Goal: Transaction & Acquisition: Purchase product/service

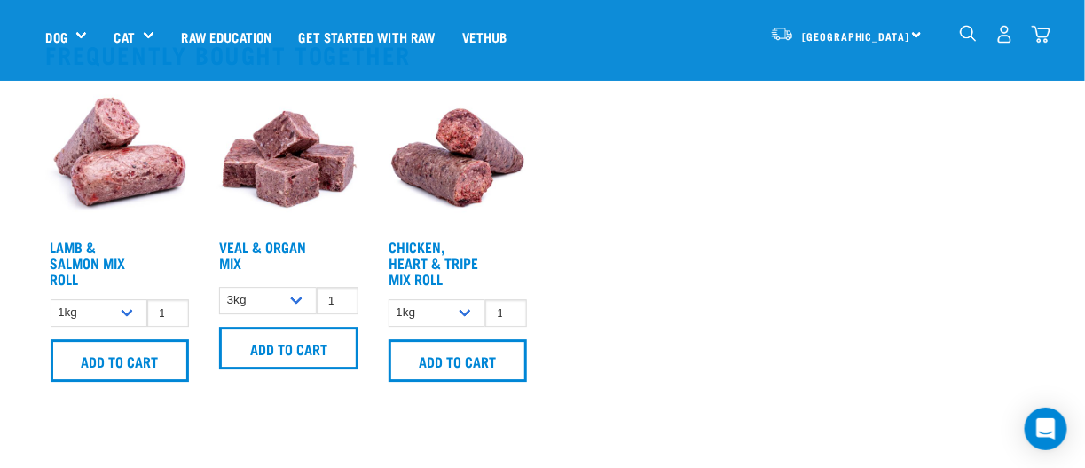
scroll to position [1508, 0]
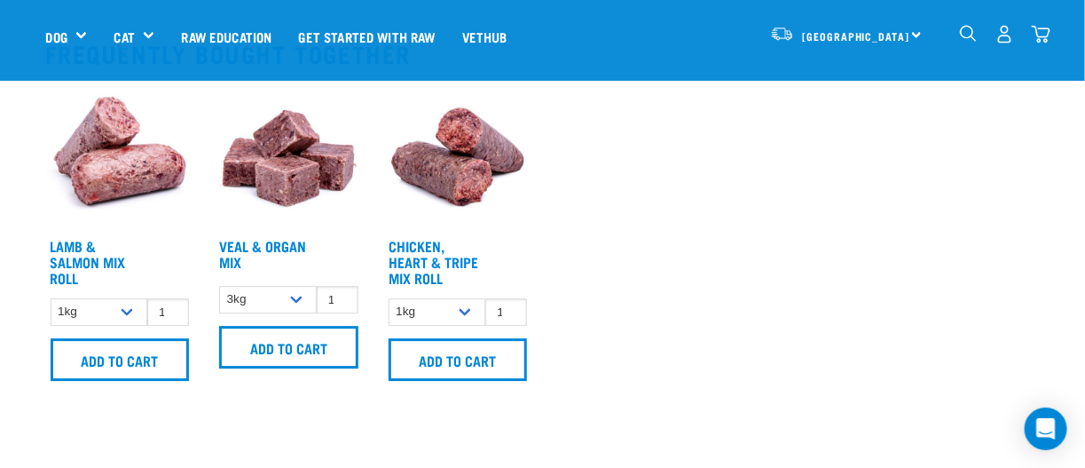
click at [469, 134] on img at bounding box center [458, 156] width 148 height 148
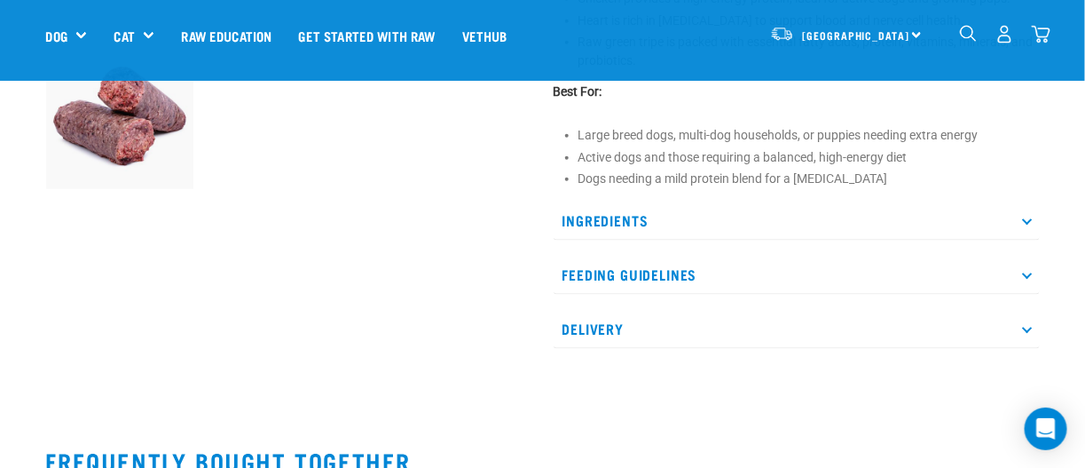
scroll to position [620, 0]
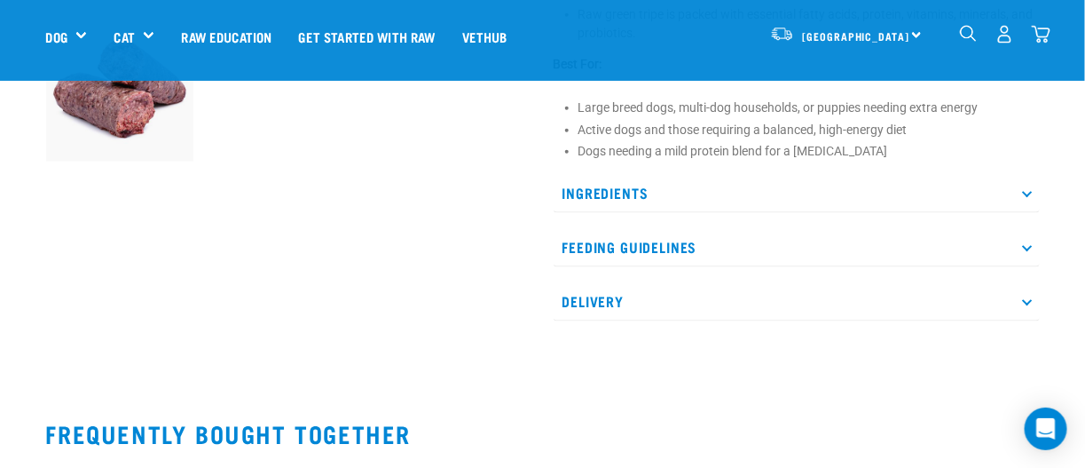
click at [1028, 250] on p "Feeding Guidelines" at bounding box center [797, 247] width 486 height 40
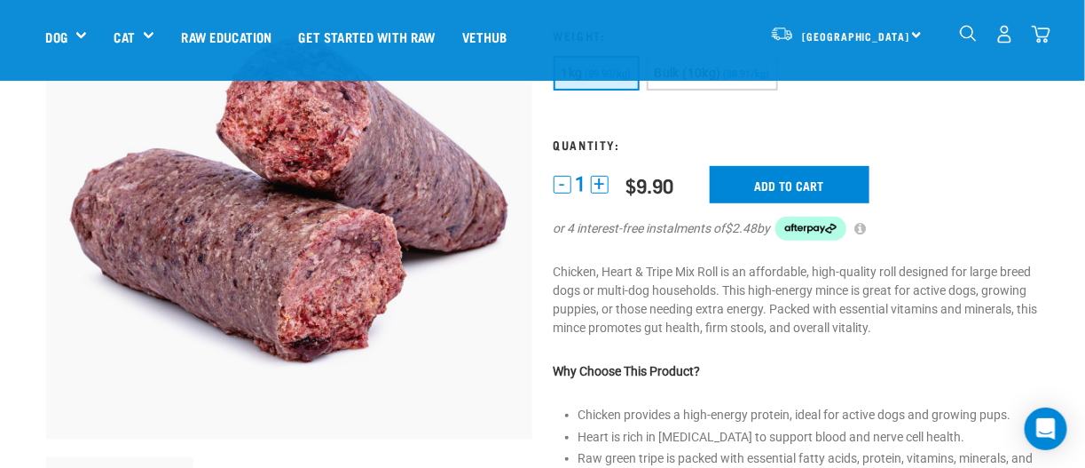
scroll to position [88, 0]
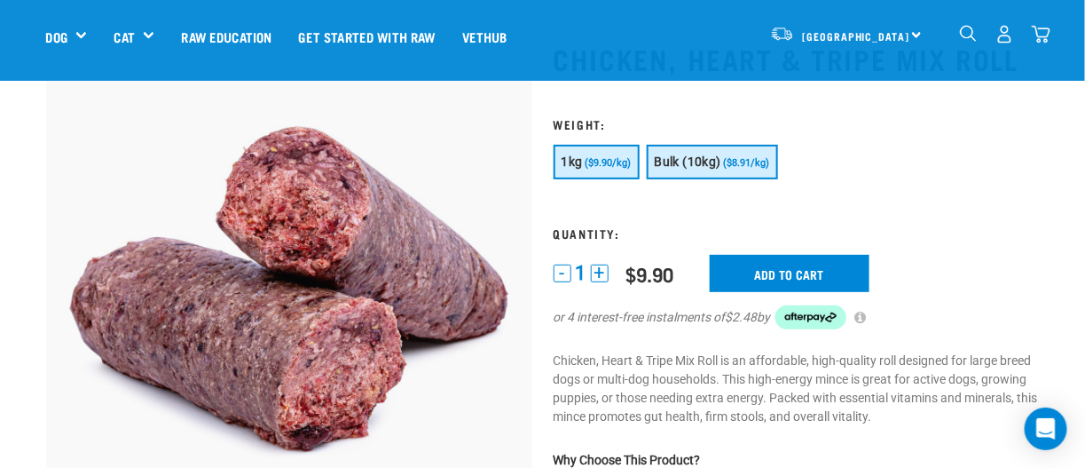
click at [739, 153] on button "Bulk (10kg) ($8.91/kg)" at bounding box center [712, 162] width 131 height 35
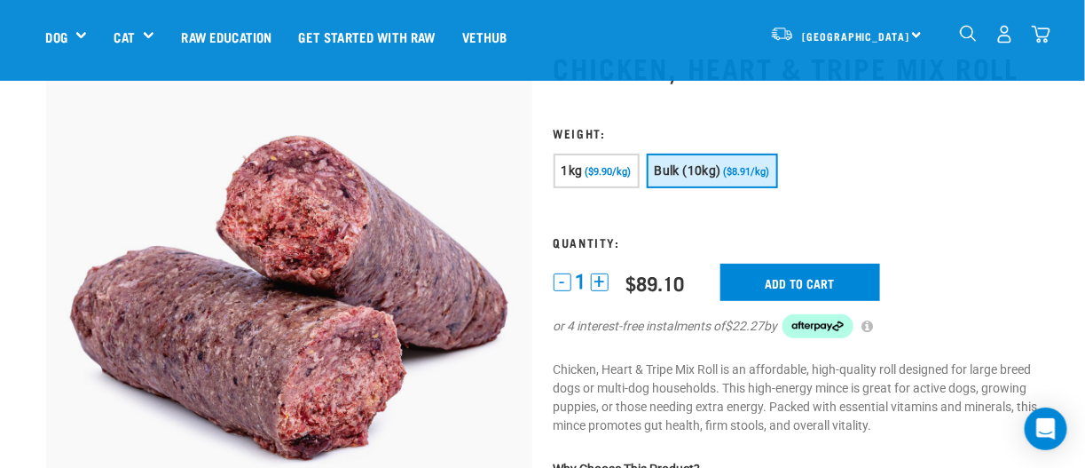
scroll to position [0, 0]
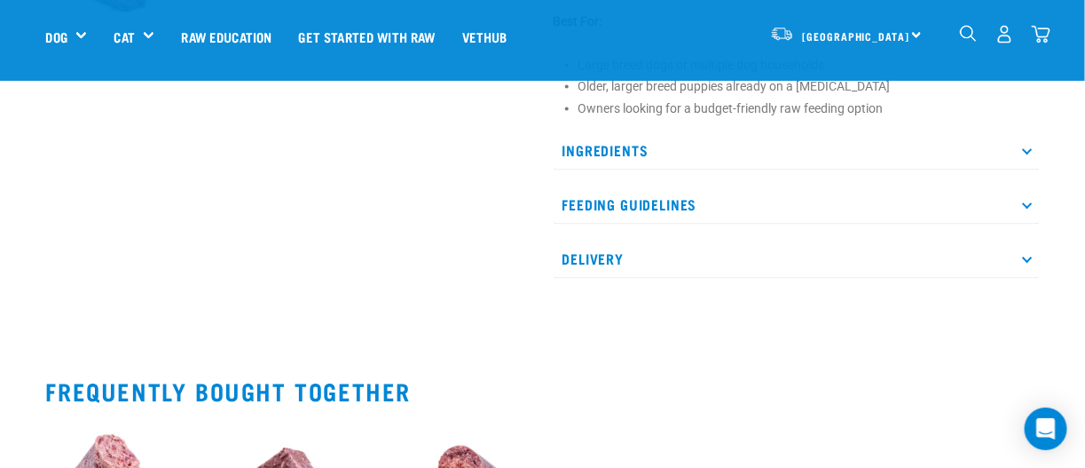
scroll to position [1013, 0]
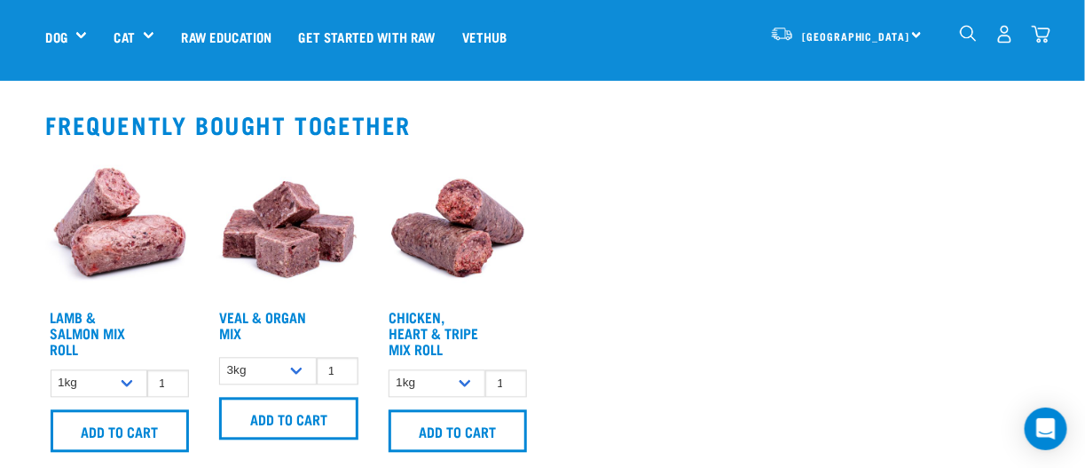
click at [120, 246] on img at bounding box center [120, 228] width 148 height 148
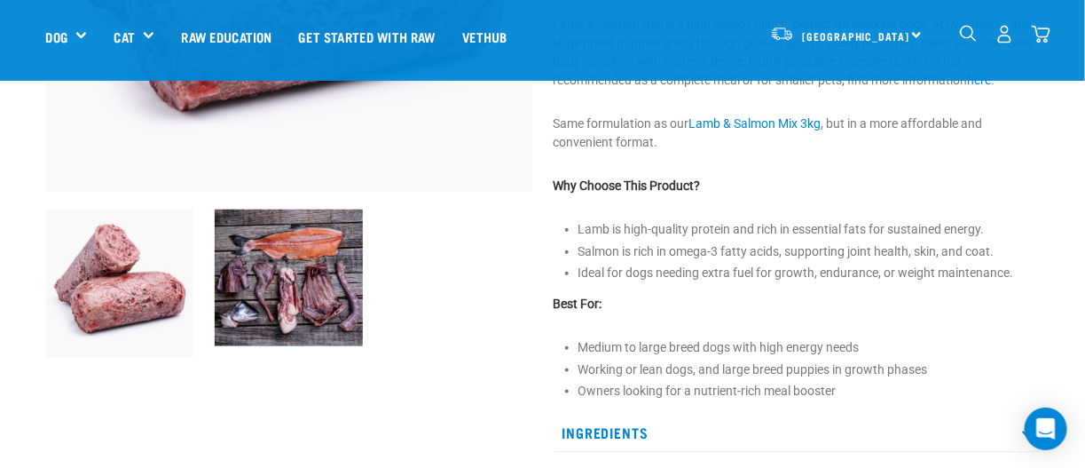
scroll to position [266, 0]
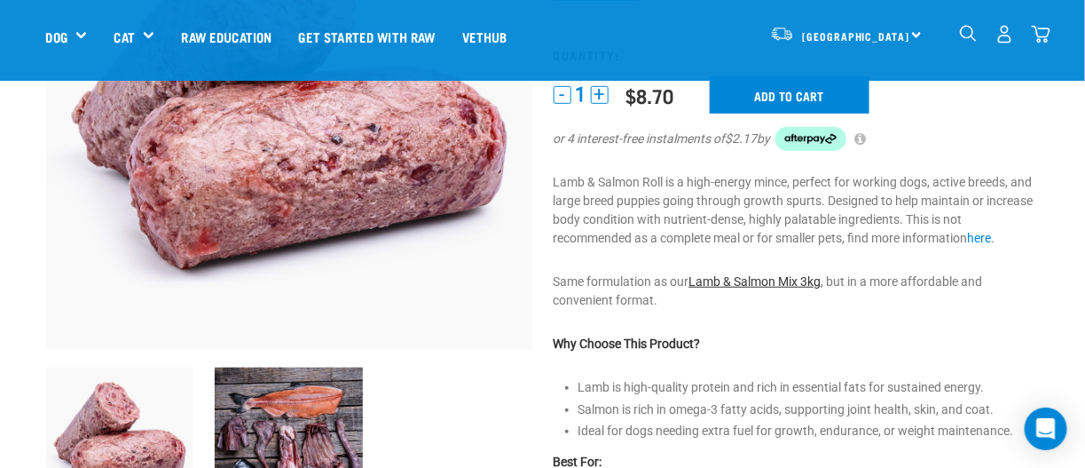
click at [752, 279] on link "Lamb & Salmon Mix 3kg" at bounding box center [755, 281] width 132 height 14
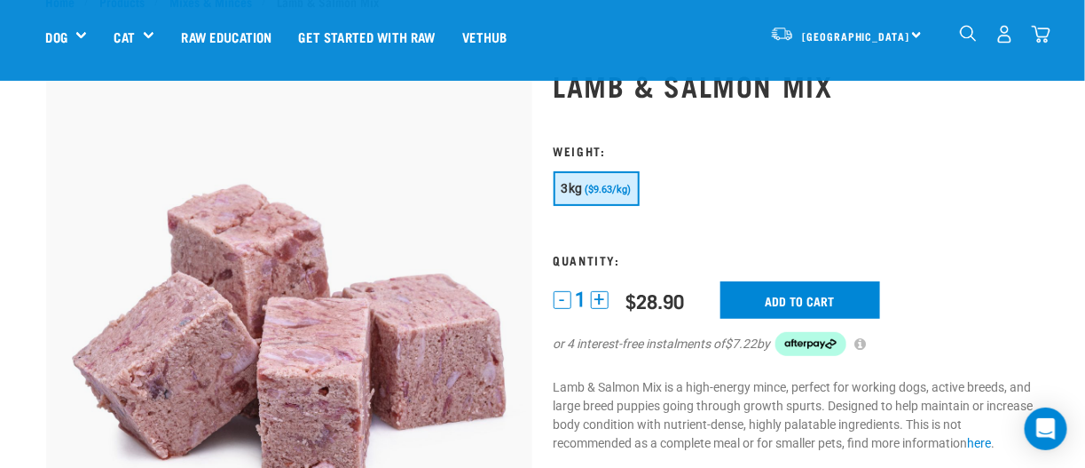
scroll to position [88, 0]
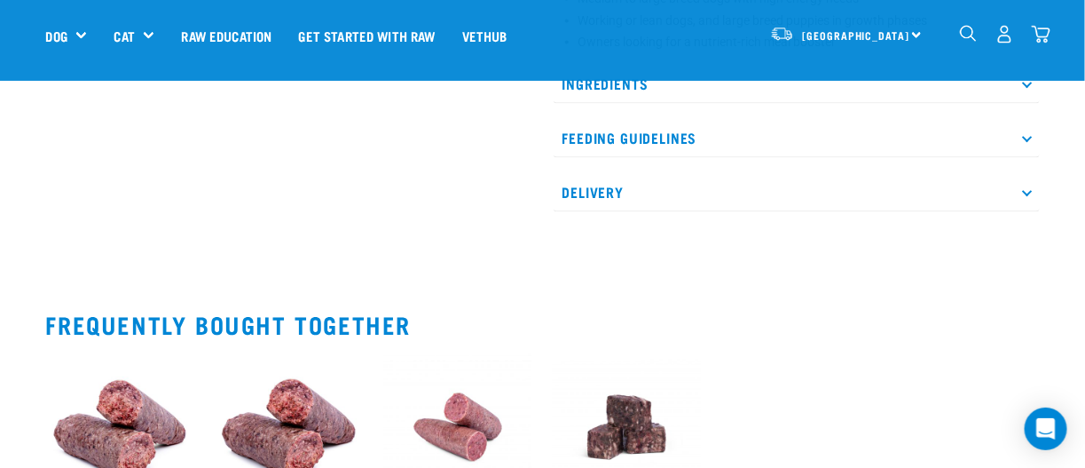
scroll to position [747, 0]
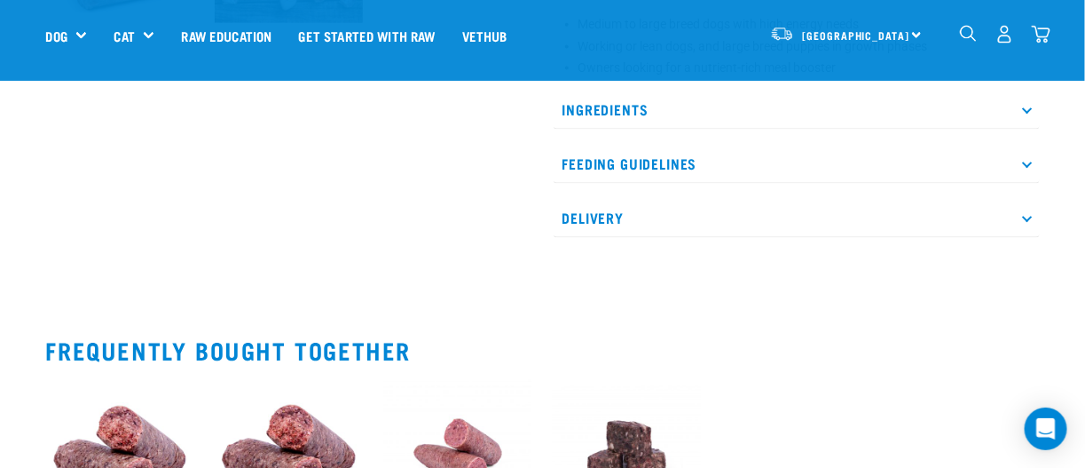
click at [1030, 220] on p "Delivery" at bounding box center [797, 218] width 486 height 40
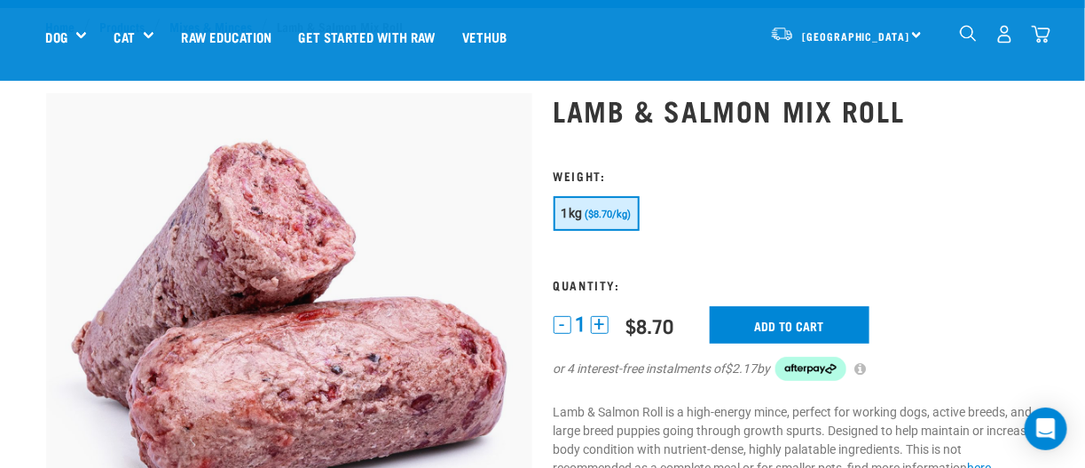
scroll to position [0, 0]
